Goal: Complete application form: Complete application form

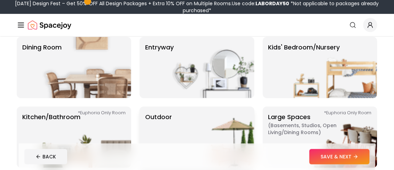
scroll to position [139, 0]
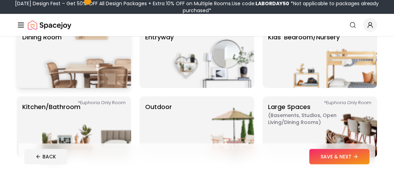
click at [50, 65] on img at bounding box center [86, 57] width 89 height 61
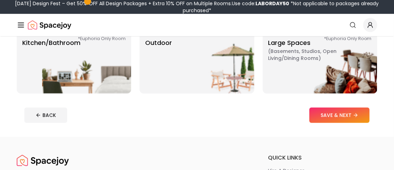
scroll to position [209, 0]
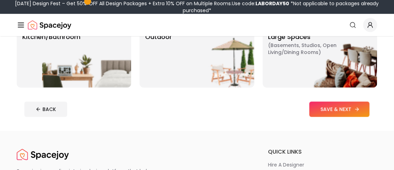
click at [329, 111] on button "SAVE & NEXT" at bounding box center [339, 109] width 60 height 15
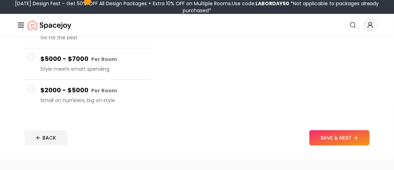
scroll to position [174, 0]
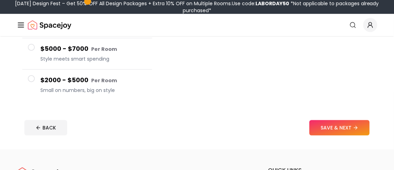
click at [33, 78] on span at bounding box center [31, 78] width 7 height 7
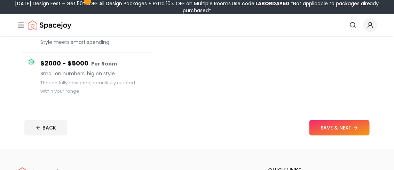
scroll to position [157, 0]
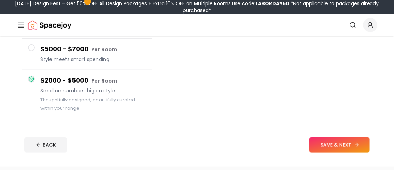
click at [333, 147] on button "SAVE & NEXT" at bounding box center [339, 144] width 60 height 15
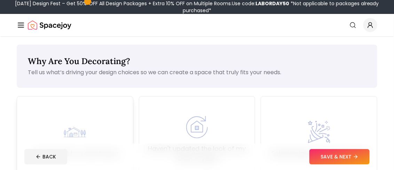
click at [99, 133] on div "Just moved to a new house" at bounding box center [75, 140] width 87 height 38
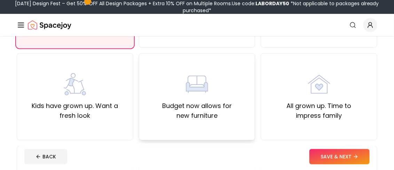
scroll to position [139, 0]
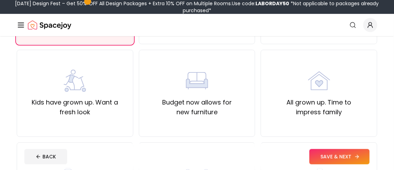
click at [319, 157] on button "SAVE & NEXT" at bounding box center [339, 156] width 60 height 15
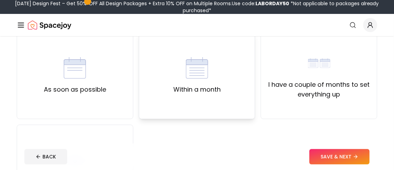
scroll to position [69, 0]
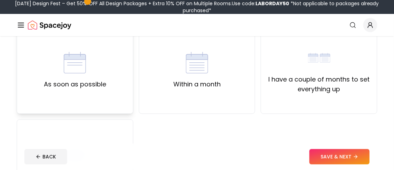
click at [109, 86] on div "As soon as possible" at bounding box center [75, 70] width 117 height 87
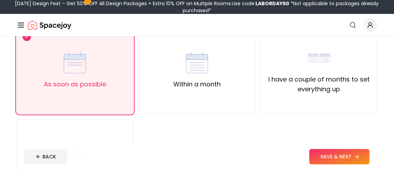
click at [318, 152] on button "SAVE & NEXT" at bounding box center [339, 156] width 60 height 15
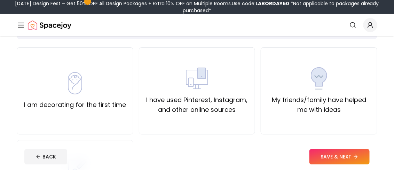
scroll to position [69, 0]
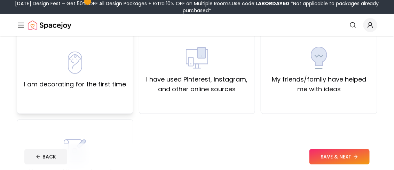
click at [80, 86] on label "I am decorating for the first time" at bounding box center [75, 84] width 102 height 10
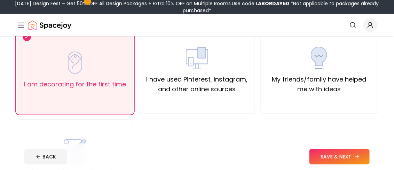
click at [321, 154] on button "SAVE & NEXT" at bounding box center [339, 156] width 60 height 15
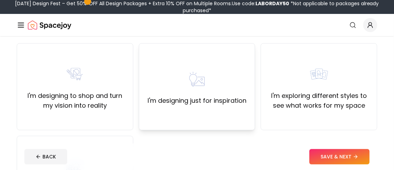
scroll to position [69, 0]
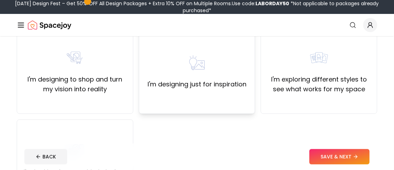
click at [202, 92] on div "I'm designing just for inspiration" at bounding box center [197, 70] width 117 height 87
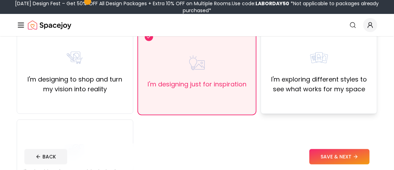
click at [319, 97] on div "I'm exploring different styles to see what works for my space" at bounding box center [319, 70] width 117 height 87
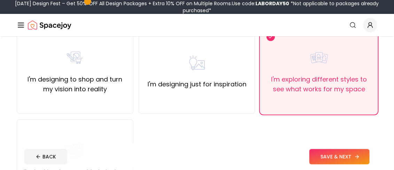
click at [337, 157] on button "SAVE & NEXT" at bounding box center [339, 156] width 60 height 15
